Goal: Navigation & Orientation: Find specific page/section

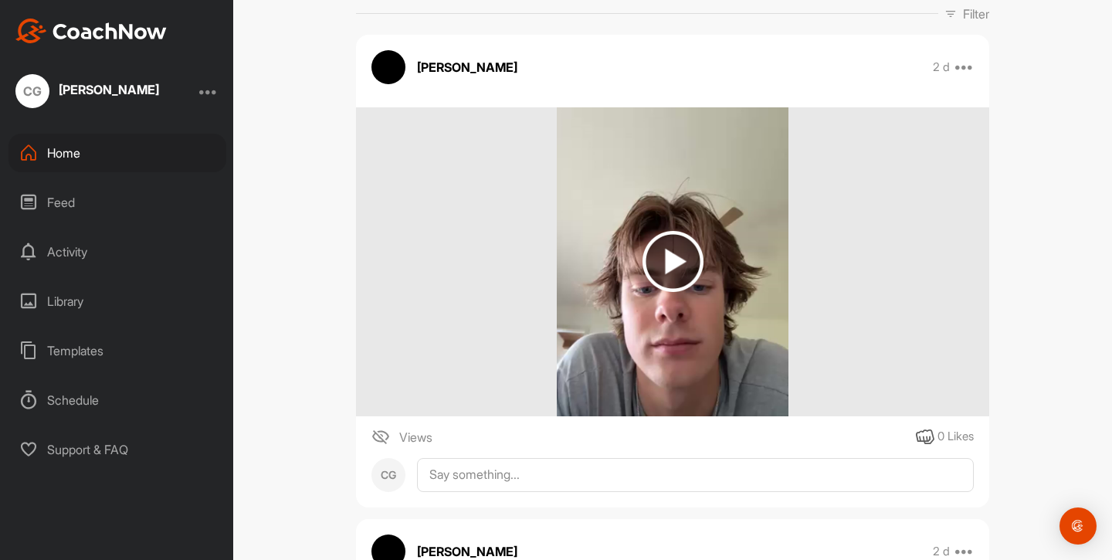
scroll to position [271, 0]
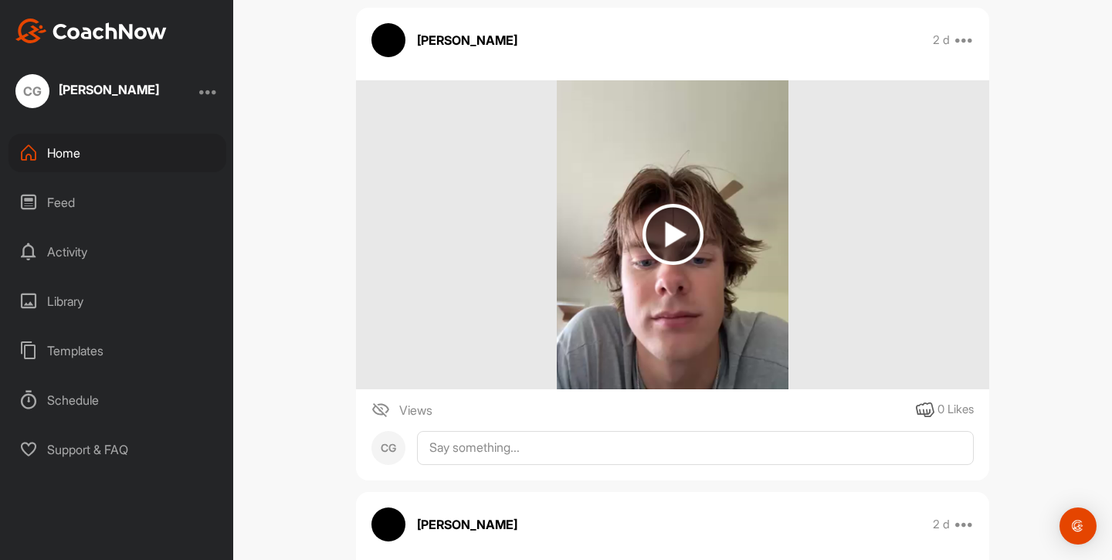
click at [680, 259] on img at bounding box center [673, 234] width 61 height 61
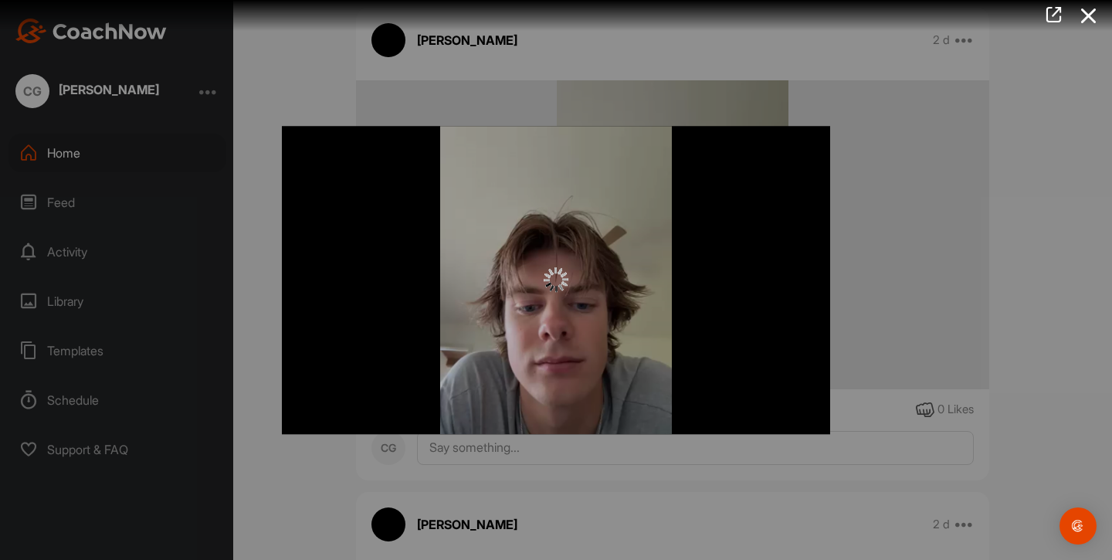
click at [502, 262] on div at bounding box center [556, 280] width 548 height 308
click at [359, 94] on div at bounding box center [556, 280] width 1112 height 560
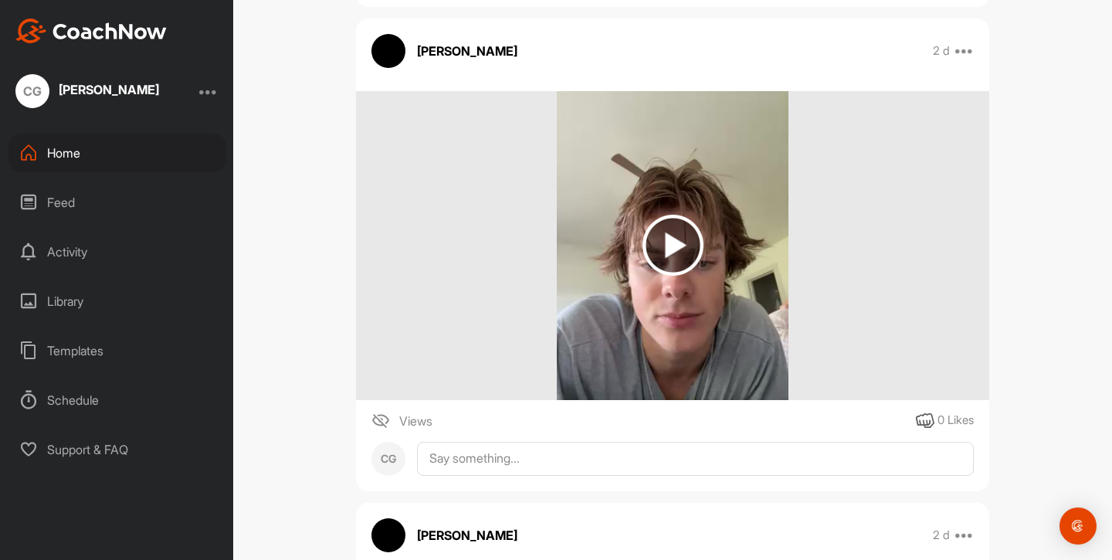
scroll to position [752, 0]
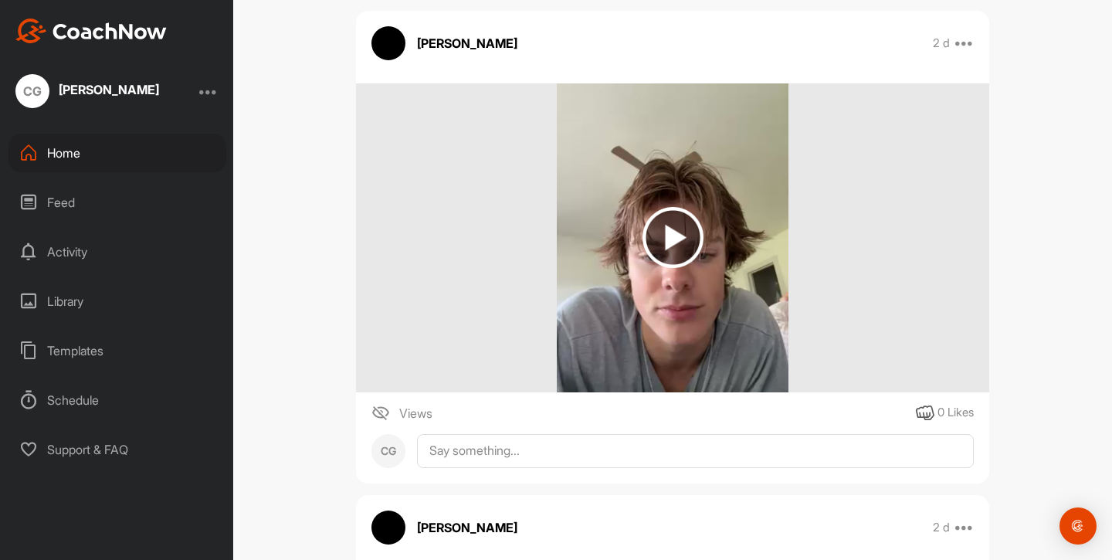
click at [694, 249] on img at bounding box center [673, 237] width 61 height 61
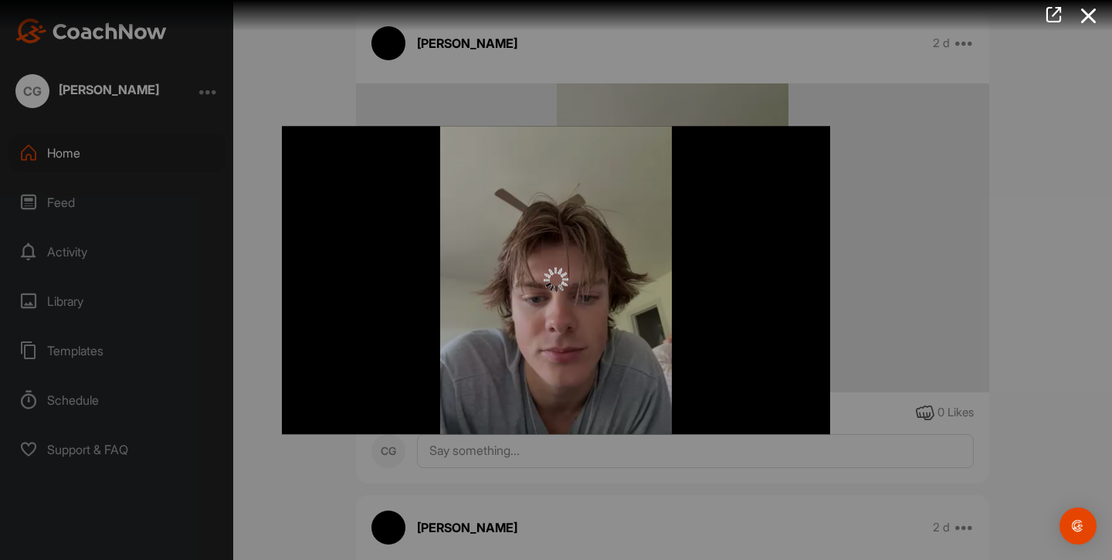
click at [433, 186] on div at bounding box center [556, 280] width 548 height 308
click at [360, 108] on div at bounding box center [556, 280] width 1112 height 560
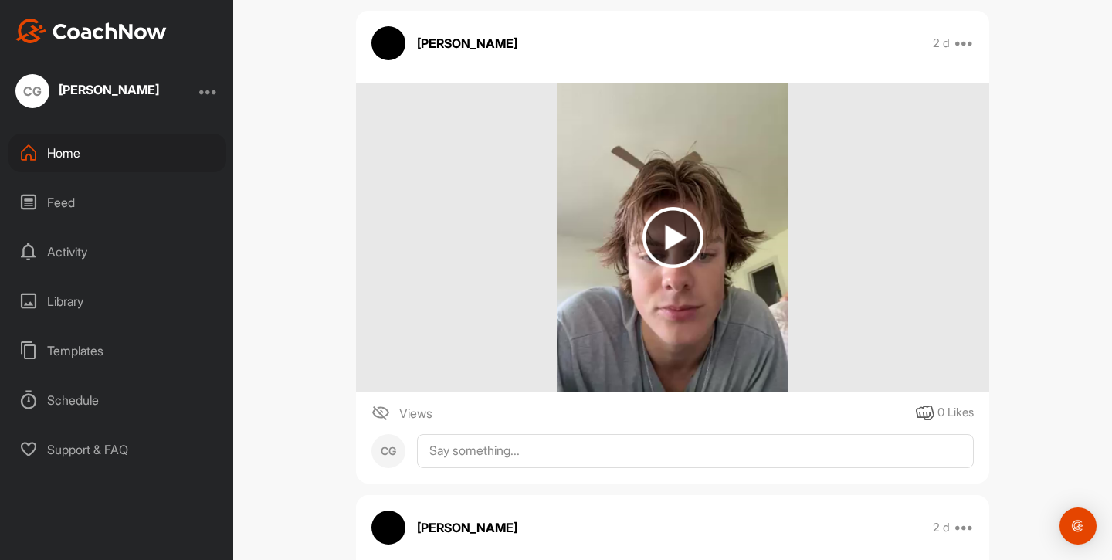
click at [102, 140] on div "Home" at bounding box center [117, 153] width 218 height 39
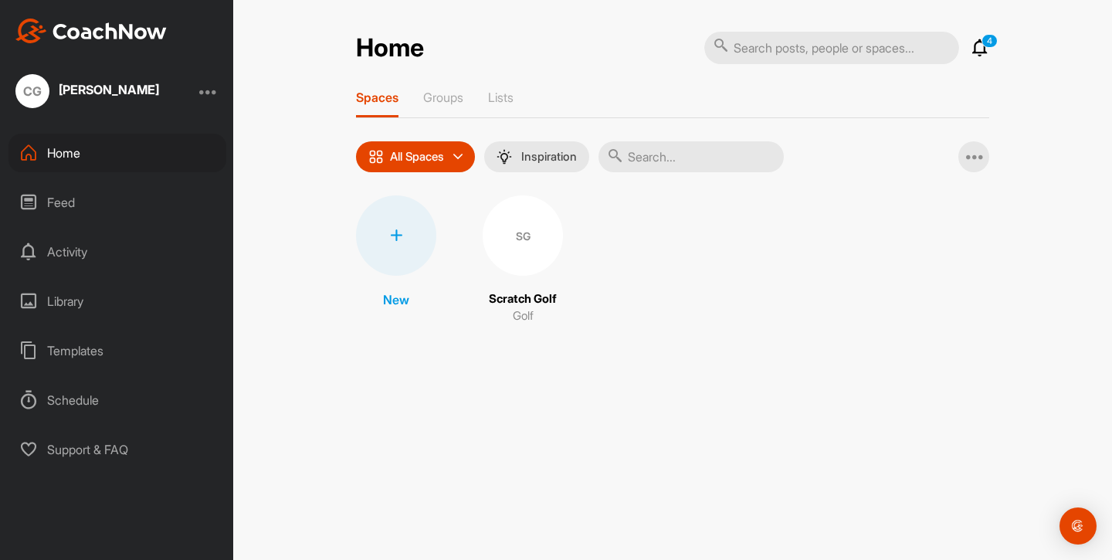
click at [175, 89] on div "[PERSON_NAME]" at bounding box center [116, 91] width 233 height 34
click at [195, 94] on div "[PERSON_NAME]" at bounding box center [116, 91] width 233 height 34
click at [211, 94] on div at bounding box center [208, 91] width 19 height 19
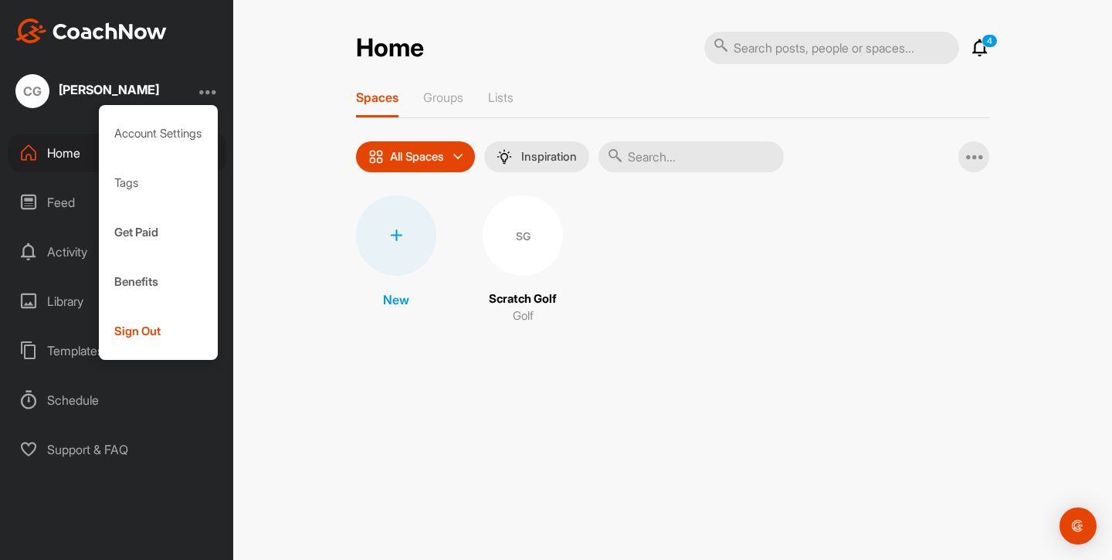
click at [192, 66] on div "[PERSON_NAME] Account Settings Tags Get Paid Benefits Sign Out Home Feed Activi…" at bounding box center [116, 280] width 233 height 560
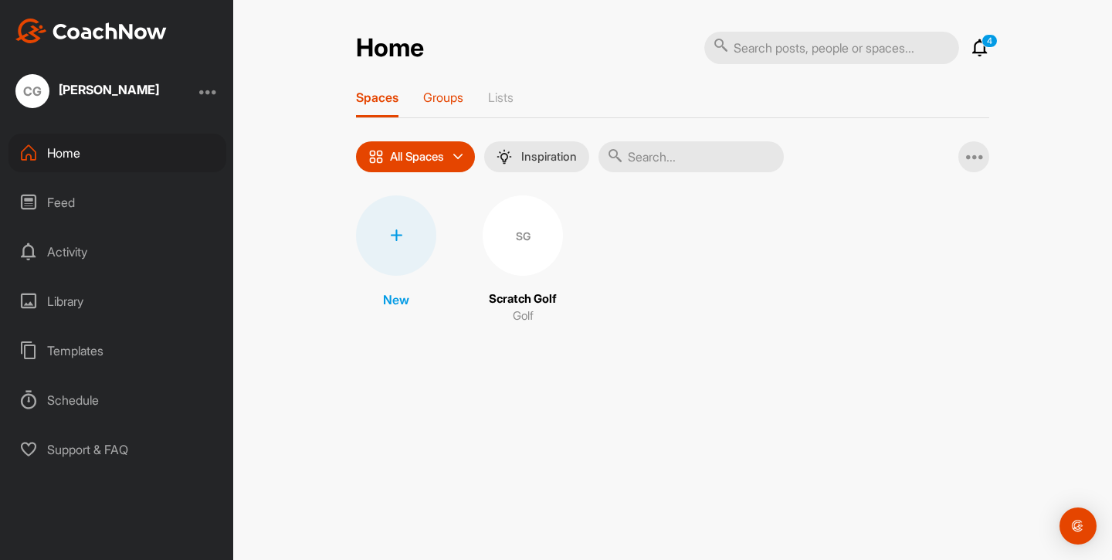
click at [455, 103] on p "Groups" at bounding box center [443, 97] width 40 height 15
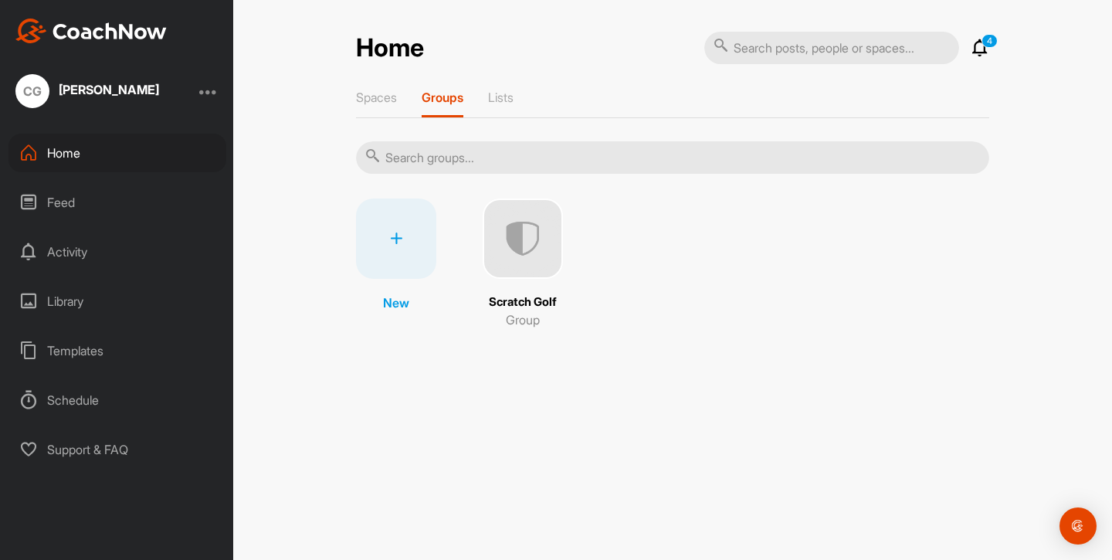
click at [534, 246] on img at bounding box center [523, 239] width 80 height 80
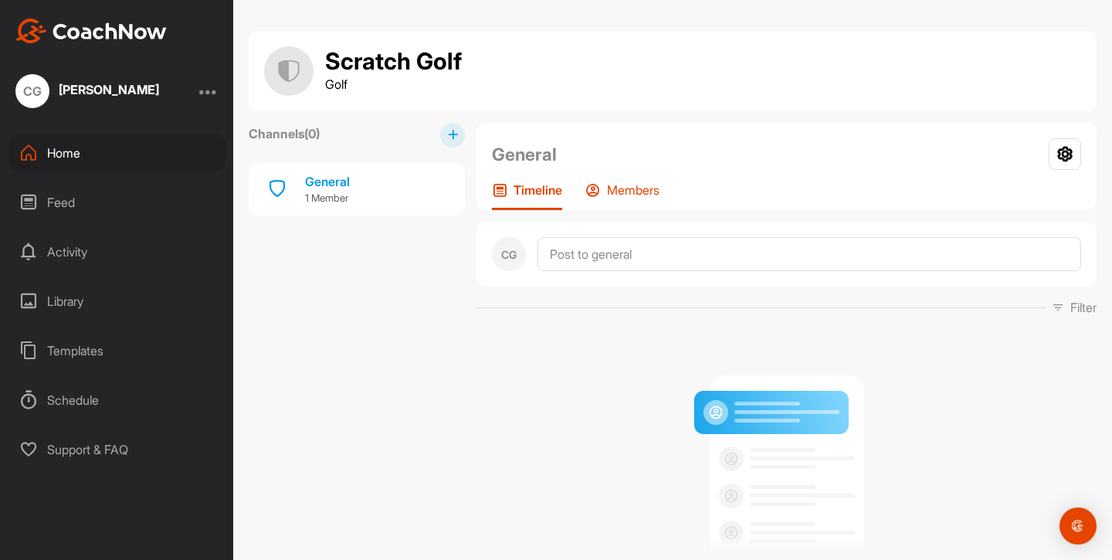
click at [631, 190] on p "Members" at bounding box center [633, 189] width 53 height 15
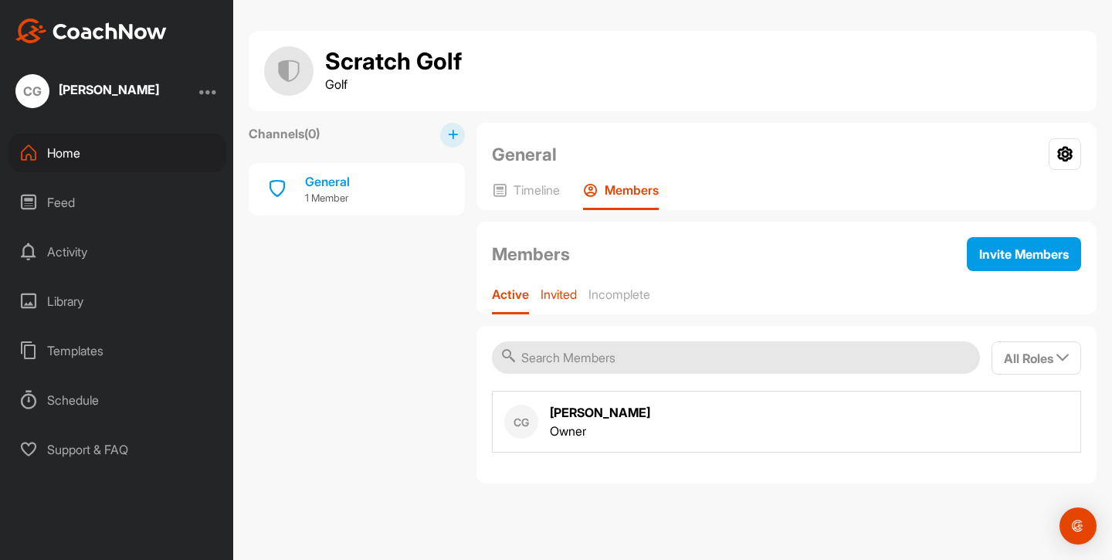
click at [575, 311] on div "Invited" at bounding box center [559, 301] width 36 height 28
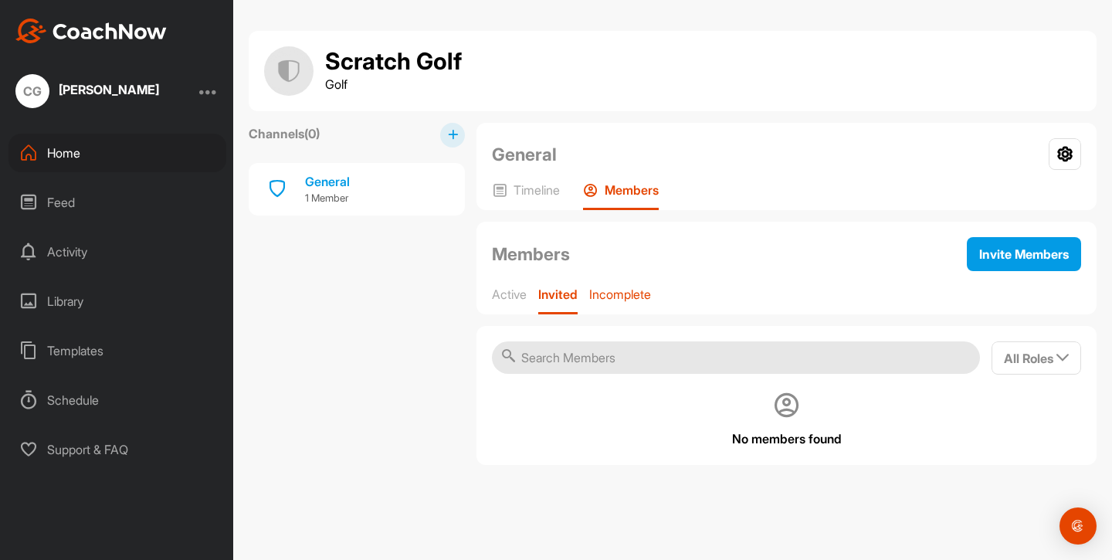
click at [616, 303] on div "Incomplete" at bounding box center [620, 301] width 62 height 28
click at [524, 296] on p "Active" at bounding box center [509, 294] width 35 height 15
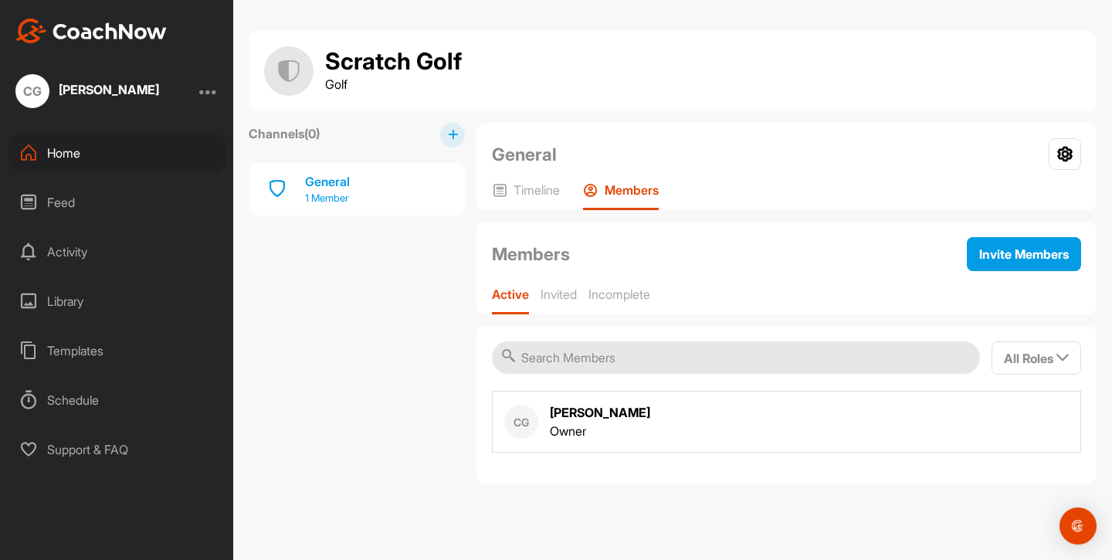
click at [352, 185] on div "General 1 Member" at bounding box center [357, 189] width 216 height 53
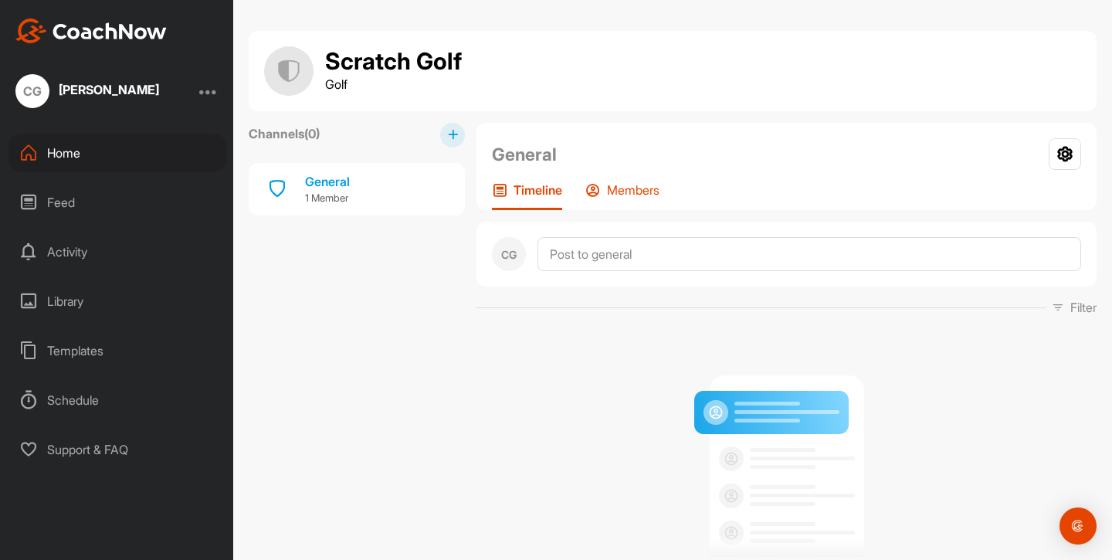
click at [604, 202] on div "Members" at bounding box center [622, 196] width 74 height 28
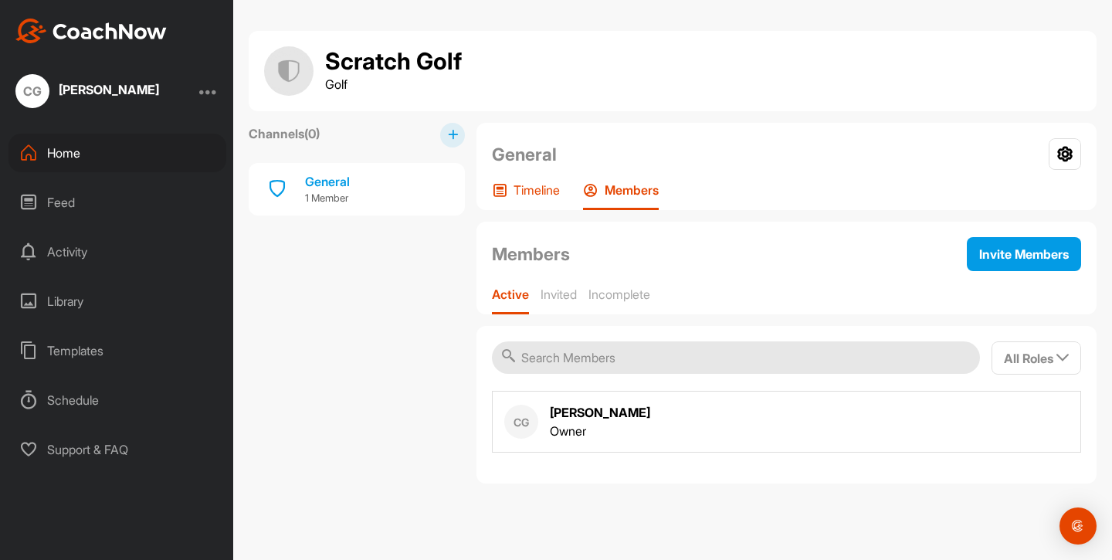
click at [548, 197] on p "Timeline" at bounding box center [537, 189] width 46 height 15
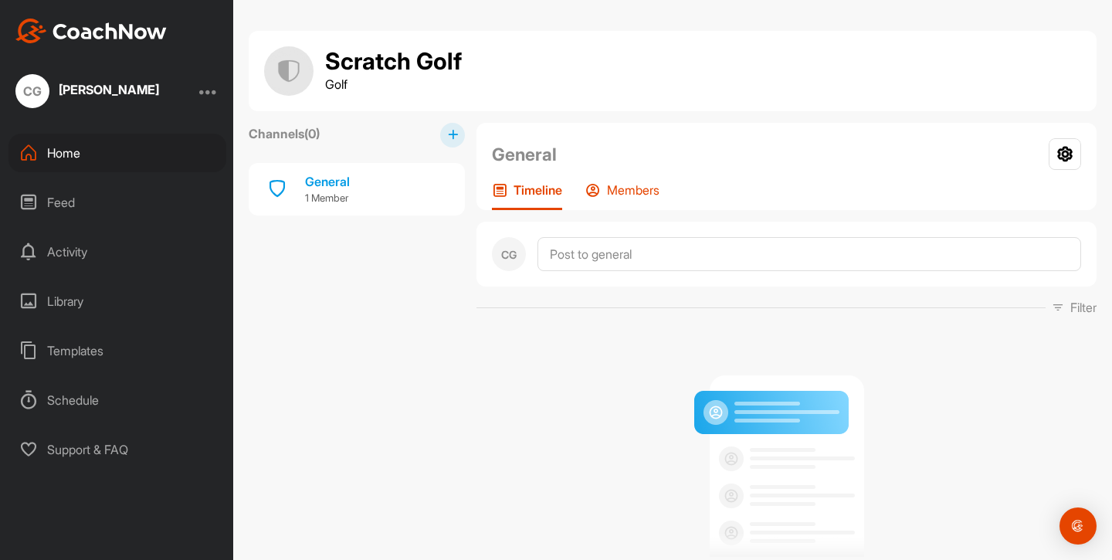
click at [619, 195] on p "Members" at bounding box center [633, 189] width 53 height 15
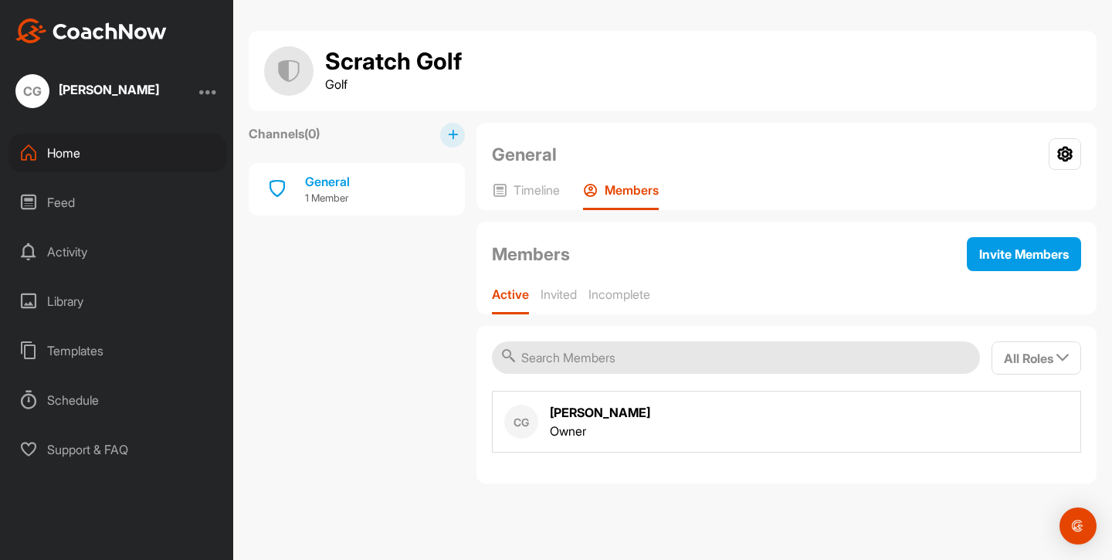
click at [581, 429] on div "Owner" at bounding box center [600, 431] width 100 height 19
click at [545, 199] on div "Timeline" at bounding box center [526, 196] width 68 height 28
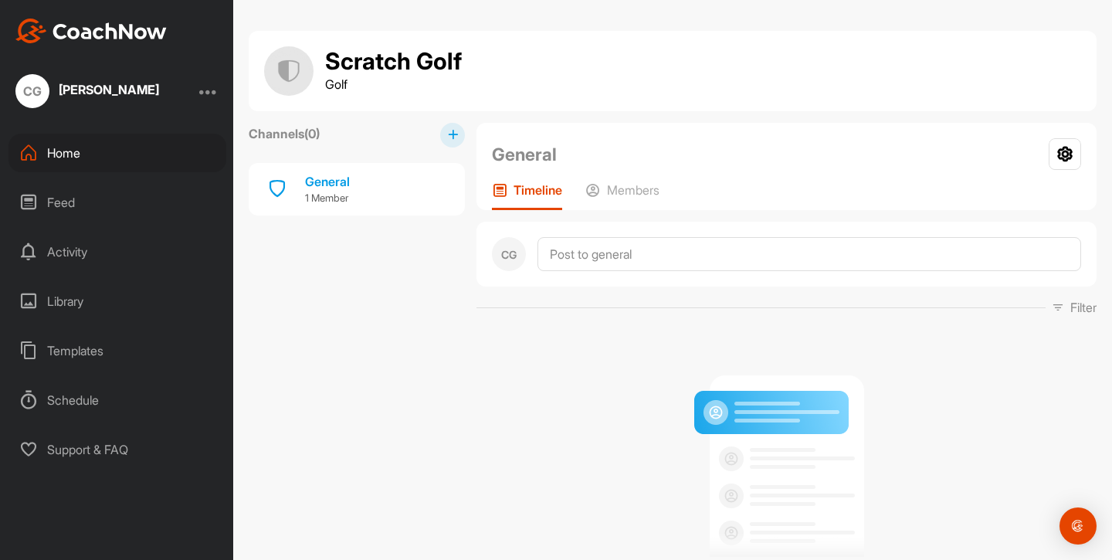
click at [63, 158] on div "Home" at bounding box center [117, 153] width 218 height 39
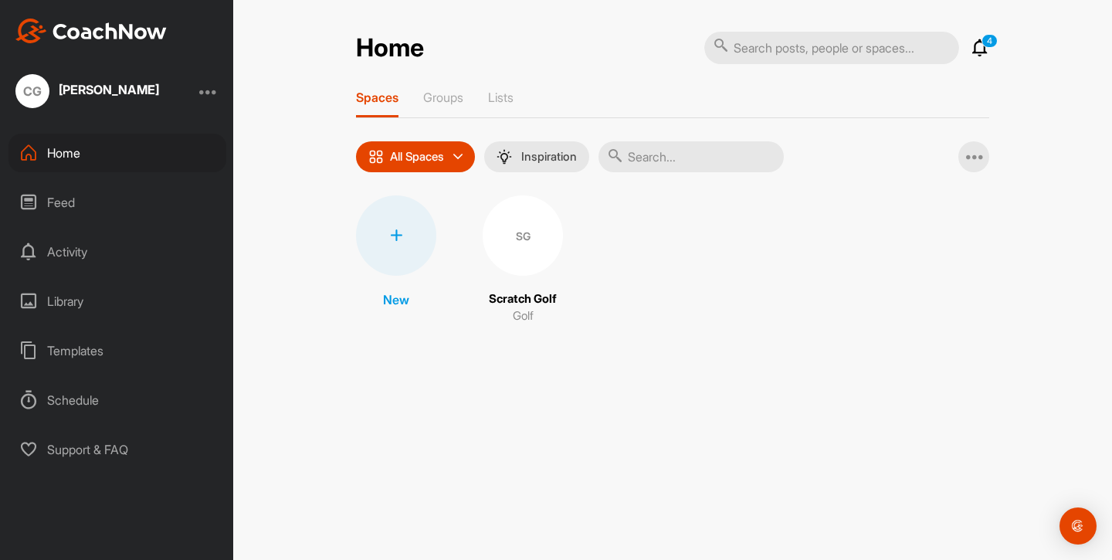
click at [460, 168] on div "All Spaces" at bounding box center [415, 156] width 119 height 31
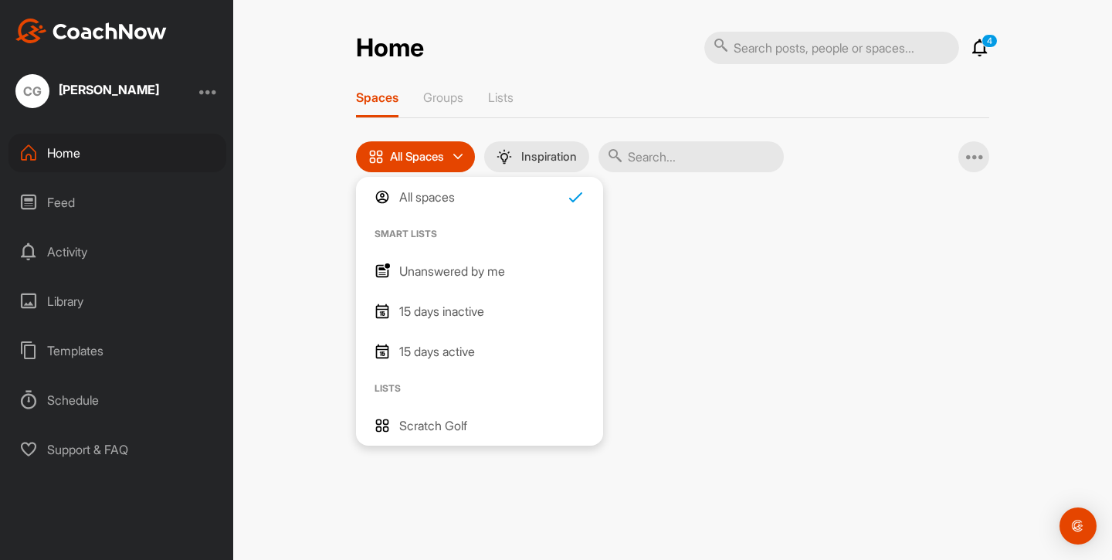
click at [325, 188] on div "Home 4 Notifications Invitations This Week [PERSON_NAME] posted a video . 2 d •…" at bounding box center [672, 280] width 879 height 560
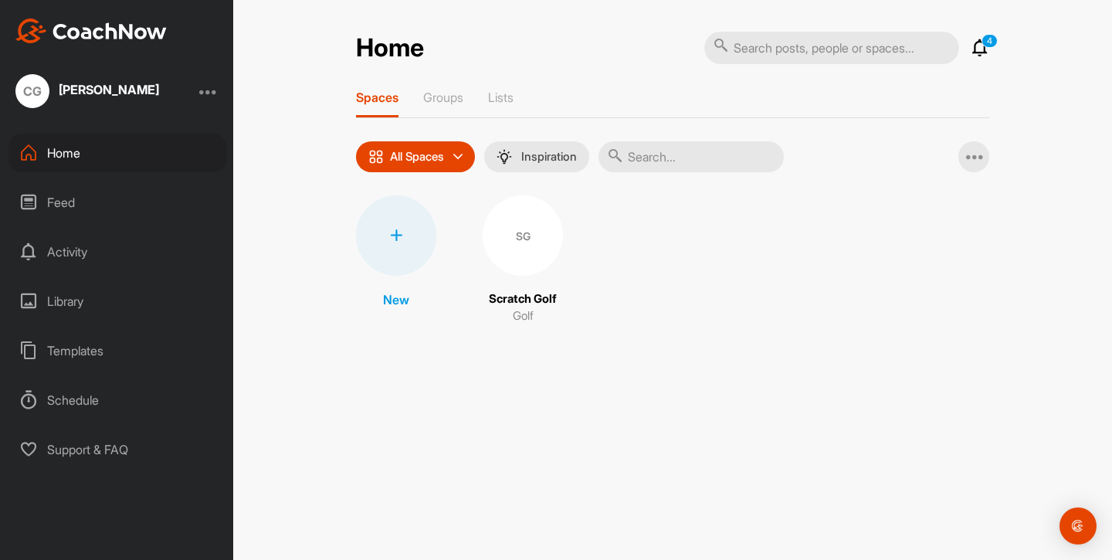
click at [535, 226] on div "SG" at bounding box center [523, 235] width 80 height 80
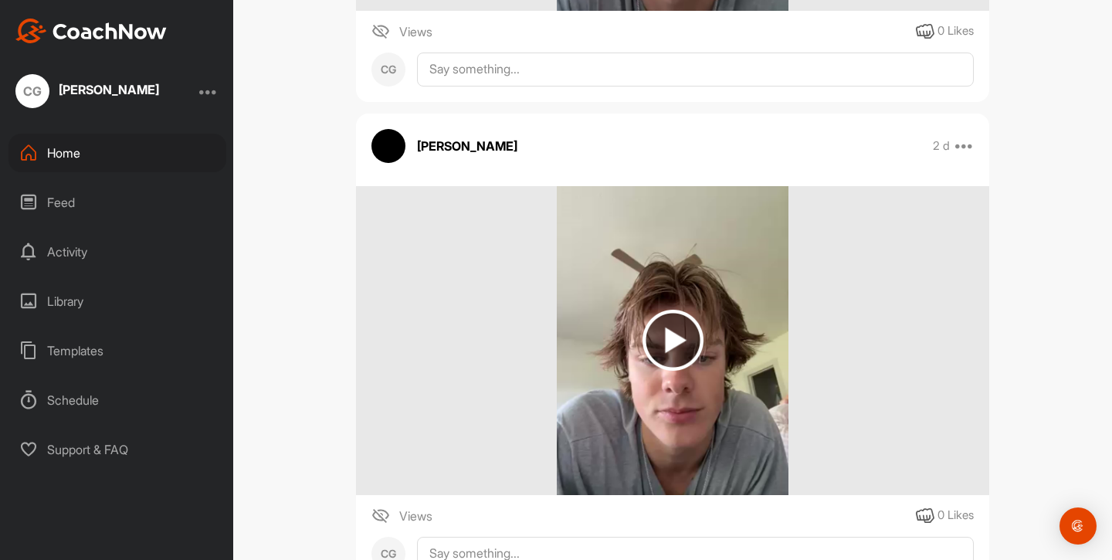
scroll to position [647, 0]
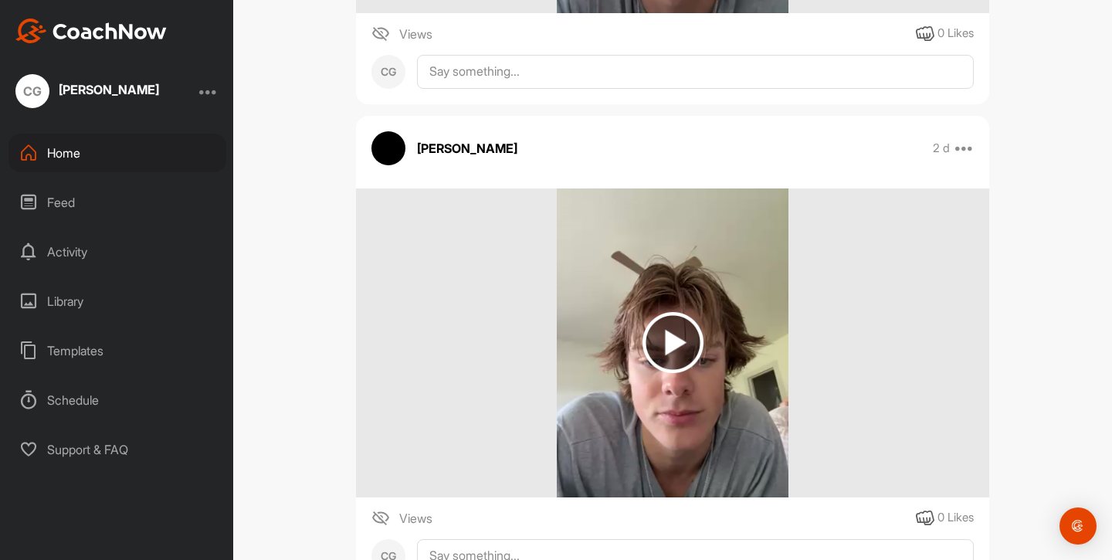
click at [668, 339] on img at bounding box center [673, 342] width 61 height 61
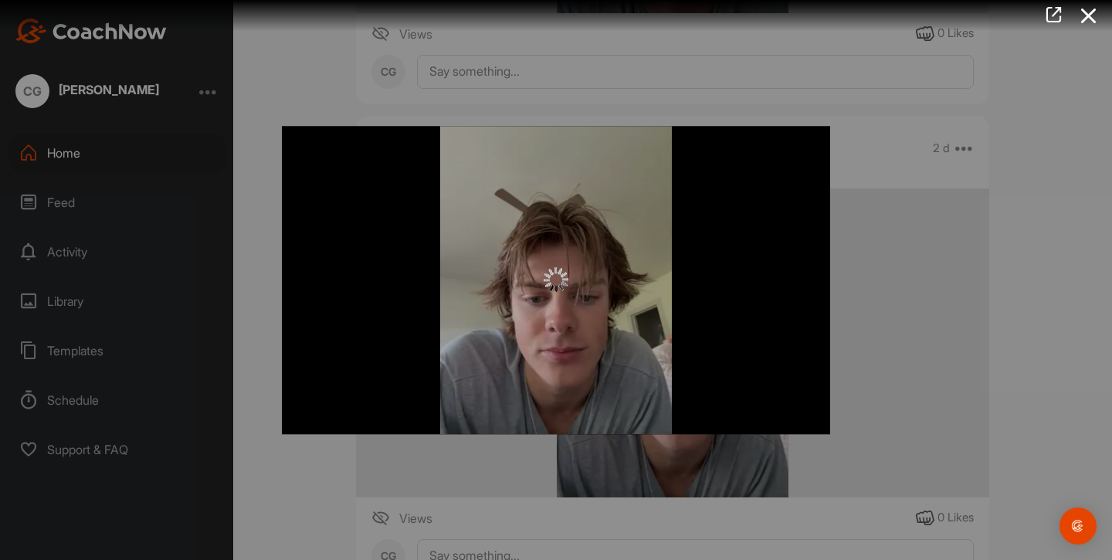
click at [325, 99] on div at bounding box center [556, 280] width 1112 height 560
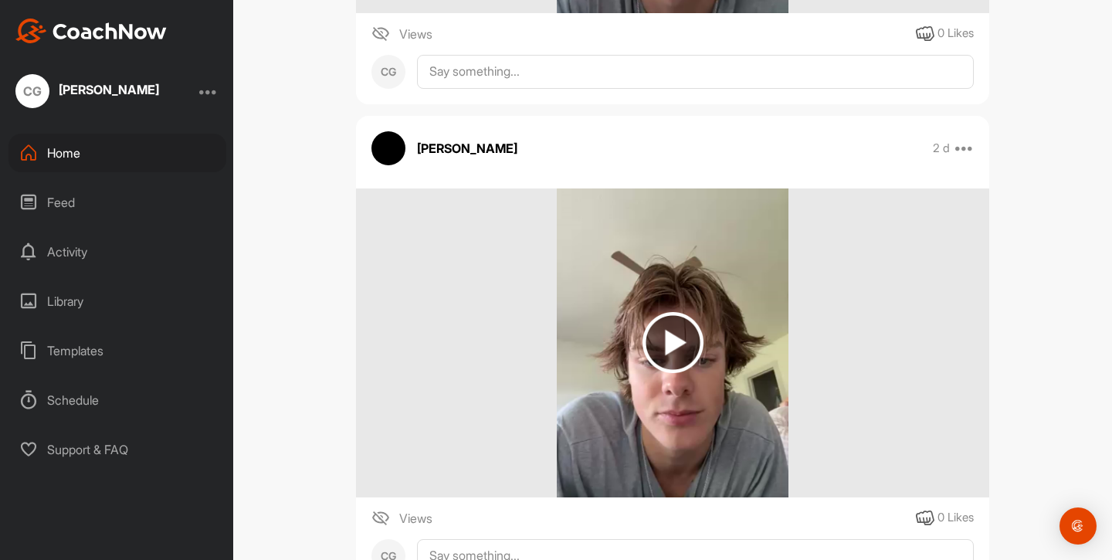
click at [80, 252] on div "Activity" at bounding box center [117, 251] width 218 height 39
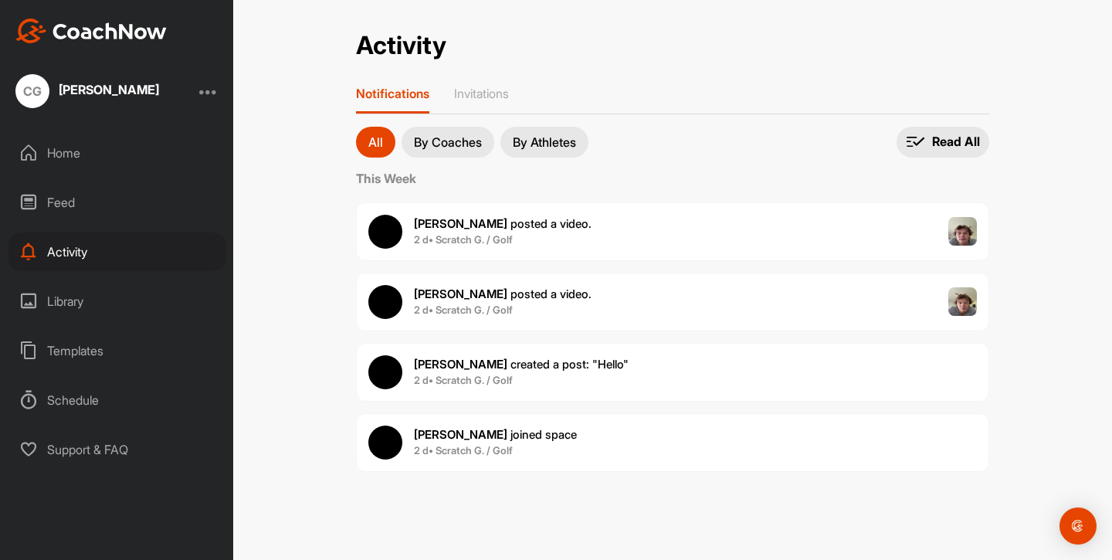
click at [524, 147] on p "By Athletes" at bounding box center [544, 142] width 63 height 12
click at [430, 141] on p "By Coaches" at bounding box center [448, 142] width 68 height 12
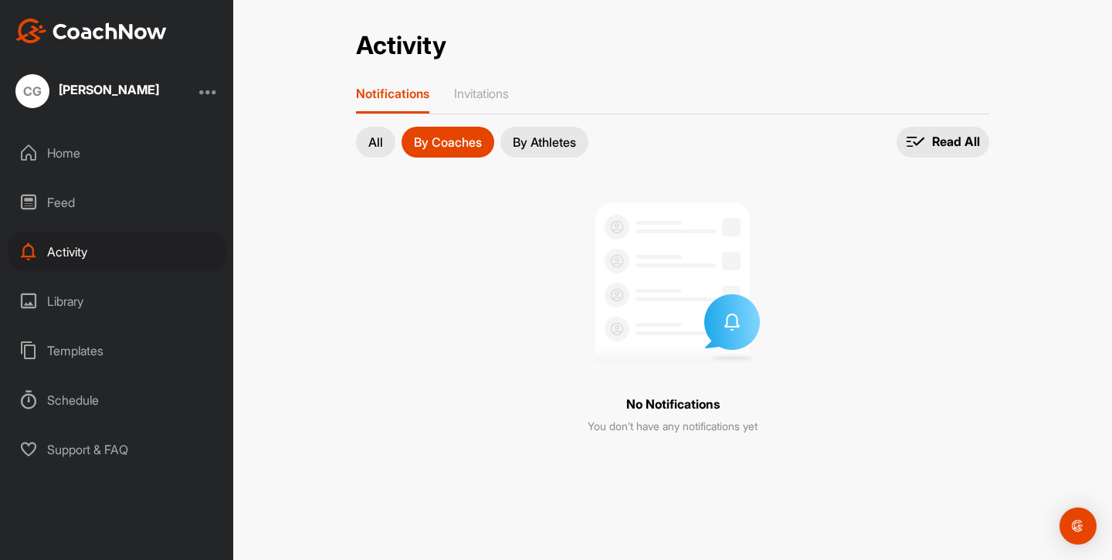
click at [392, 140] on button "All" at bounding box center [375, 142] width 39 height 31
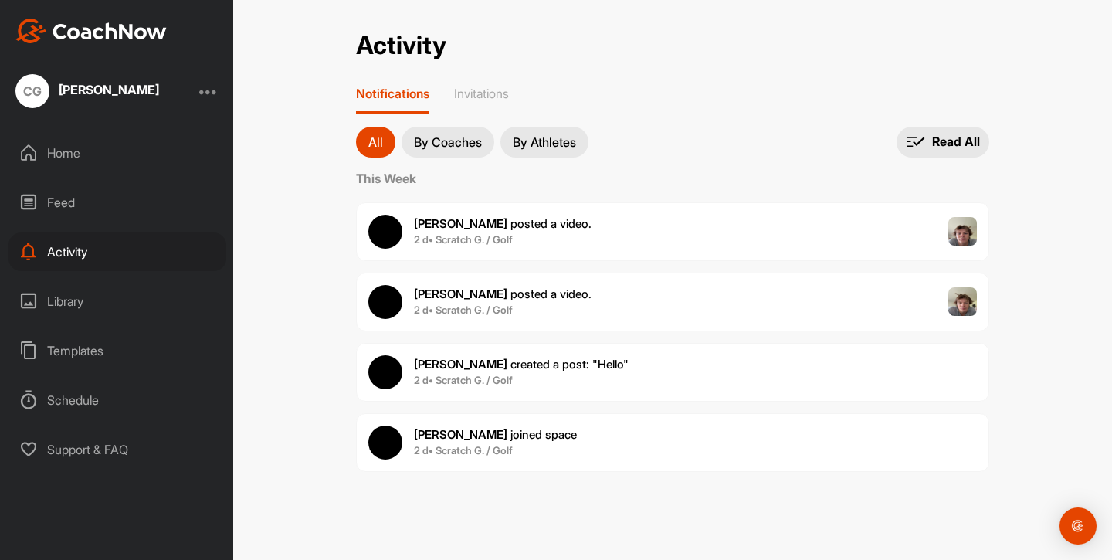
click at [98, 155] on div "Home" at bounding box center [117, 153] width 218 height 39
